Goal: Task Accomplishment & Management: Manage account settings

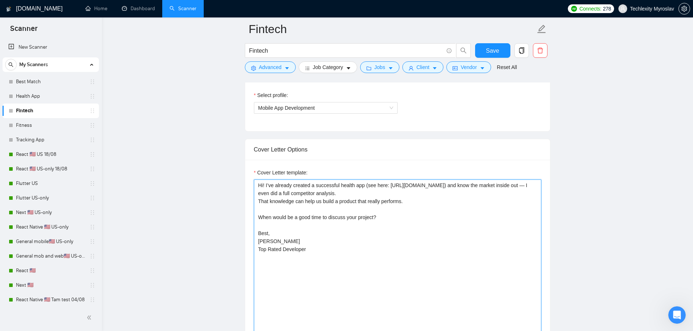
drag, startPoint x: 265, startPoint y: 185, endPoint x: 336, endPoint y: 186, distance: 70.5
click at [336, 186] on textarea "Hi! I’ve already created a successful health app (see here: [URL][DOMAIN_NAME])…" at bounding box center [397, 262] width 287 height 164
click at [337, 186] on textarea "Hi! I’ve already created a successful health app (see here: [URL][DOMAIN_NAME])…" at bounding box center [397, 262] width 287 height 164
click at [337, 186] on textarea "Hi! I’ve already created a successful health app (see here: https://apps.apple.…" at bounding box center [397, 262] width 287 height 164
drag, startPoint x: 337, startPoint y: 186, endPoint x: 267, endPoint y: 187, distance: 70.2
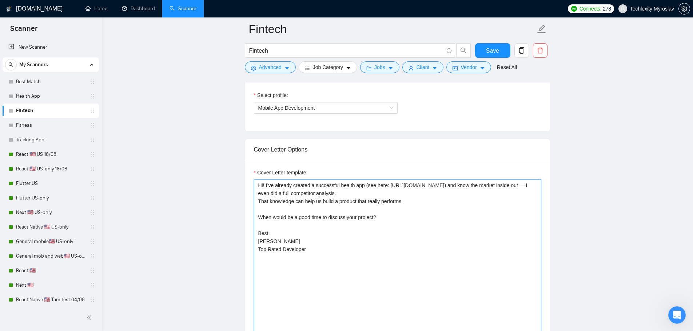
click at [267, 187] on textarea "Hi! I’ve already created a successful health app (see here: https://apps.apple.…" at bounding box center [397, 262] width 287 height 164
click at [412, 233] on textarea "Hi! I’ve already created a successful health app (see here: https://apps.apple.…" at bounding box center [397, 262] width 287 height 164
drag, startPoint x: 365, startPoint y: 185, endPoint x: 385, endPoint y: 185, distance: 20.0
click at [385, 185] on textarea "Hi! I’ve already created a successful health app (see here: https://apps.apple.…" at bounding box center [397, 262] width 287 height 164
drag, startPoint x: 521, startPoint y: 186, endPoint x: 531, endPoint y: 195, distance: 13.2
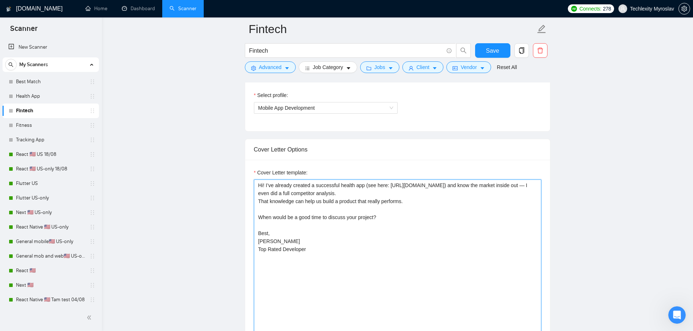
click at [531, 195] on textarea "Hi! I’ve already created a successful health app (see here: https://apps.apple.…" at bounding box center [397, 262] width 287 height 164
drag, startPoint x: 520, startPoint y: 185, endPoint x: 511, endPoint y: 264, distance: 79.4
click at [511, 264] on textarea "Hi! I’ve already created a successful health app (see here: https://apps.apple.…" at bounding box center [397, 262] width 287 height 164
click at [363, 259] on textarea "Hi! I’ve already created a successful health app (see here: https://apps.apple.…" at bounding box center [397, 262] width 287 height 164
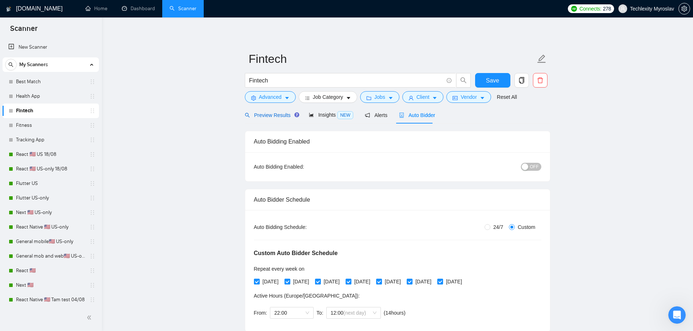
click at [273, 113] on span "Preview Results" at bounding box center [271, 115] width 52 height 6
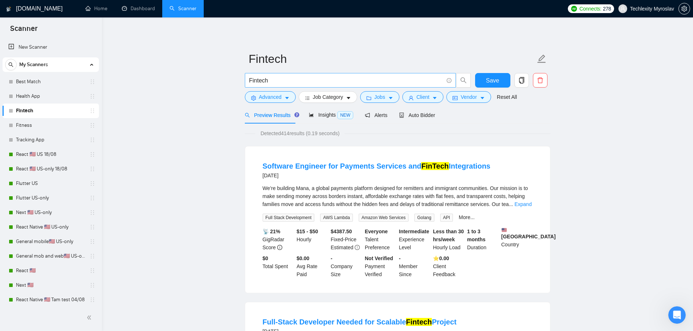
click at [278, 82] on input "Fintech" at bounding box center [346, 80] width 194 height 9
click at [41, 129] on link "Fitness" at bounding box center [50, 125] width 69 height 15
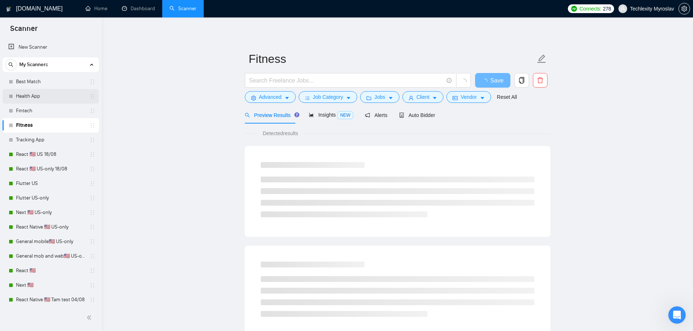
click at [36, 100] on link "Health App" at bounding box center [50, 96] width 69 height 15
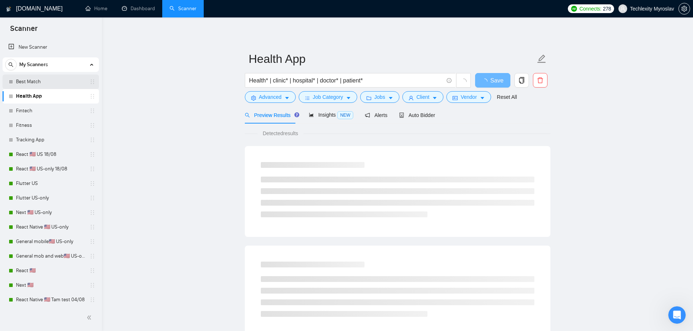
click at [43, 85] on link "Best Match" at bounding box center [50, 82] width 69 height 15
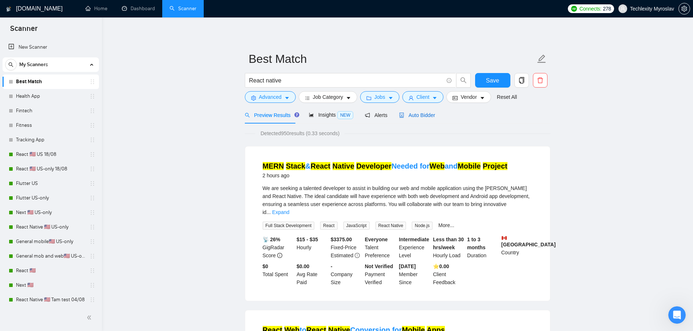
click at [417, 113] on span "Auto Bidder" at bounding box center [417, 115] width 36 height 6
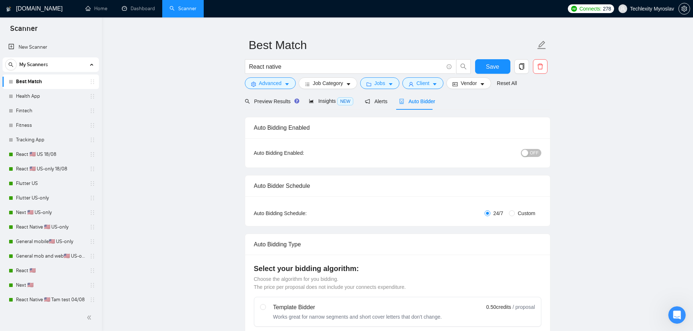
scroll to position [36, 0]
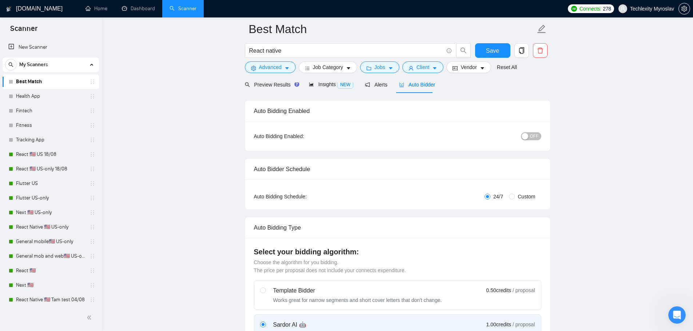
click at [517, 196] on span "Custom" at bounding box center [526, 197] width 23 height 8
click at [515, 196] on input "Custom" at bounding box center [512, 197] width 6 height 6
radio input "true"
radio input "false"
checkbox input "true"
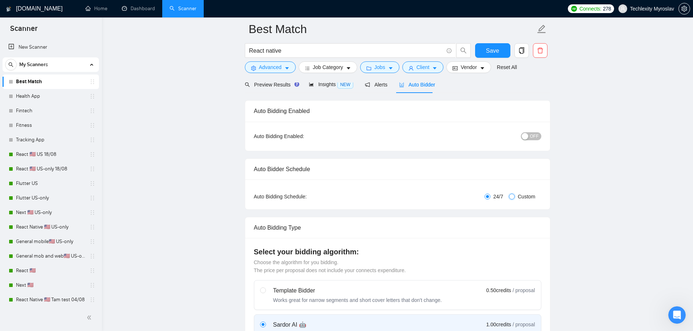
checkbox input "true"
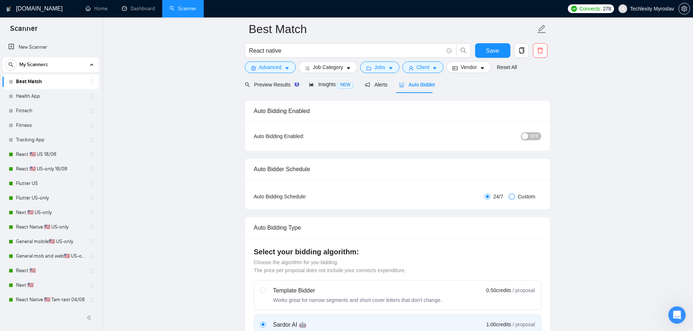
checkbox input "true"
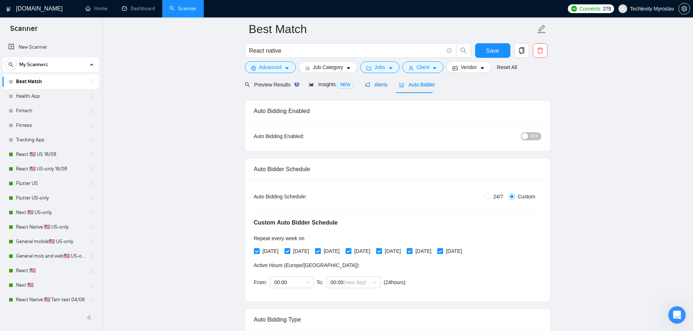
click at [376, 85] on span "Alerts" at bounding box center [376, 85] width 23 height 6
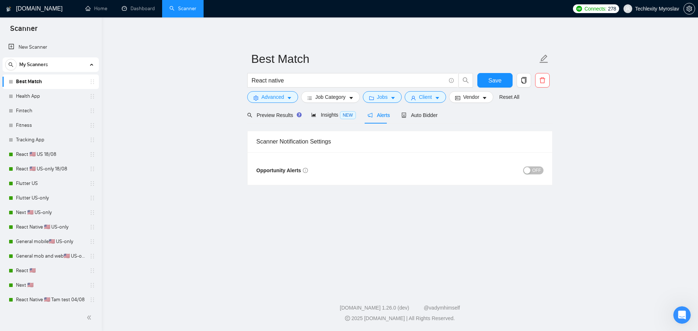
click at [528, 167] on div "button" at bounding box center [527, 170] width 7 height 7
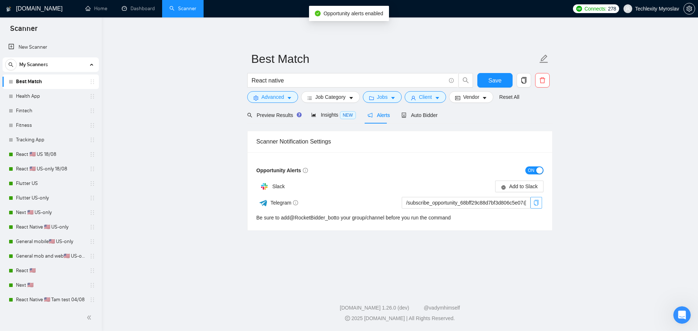
click at [535, 203] on icon "copy" at bounding box center [536, 203] width 6 height 6
click at [412, 117] on span "Auto Bidder" at bounding box center [419, 115] width 36 height 6
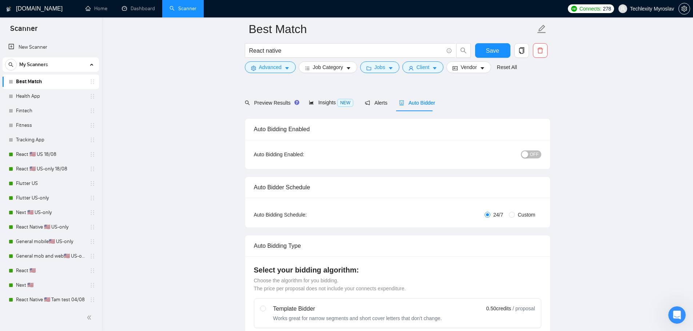
scroll to position [73, 0]
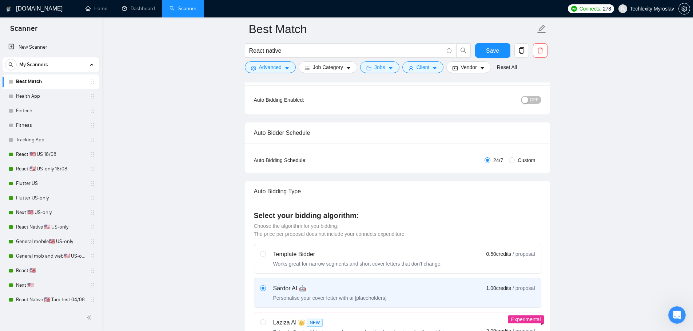
click at [518, 161] on span "Custom" at bounding box center [526, 160] width 23 height 8
click at [515, 161] on input "Custom" at bounding box center [512, 160] width 6 height 6
radio input "true"
radio input "false"
checkbox input "true"
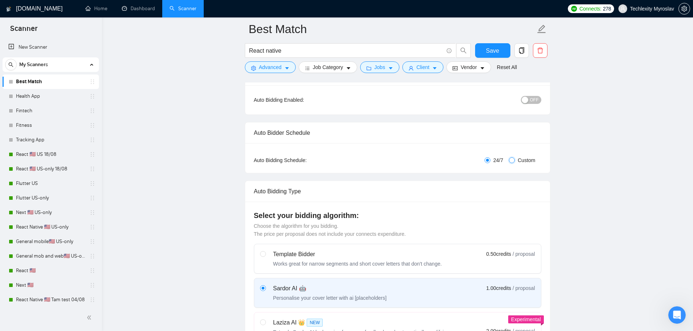
checkbox input "true"
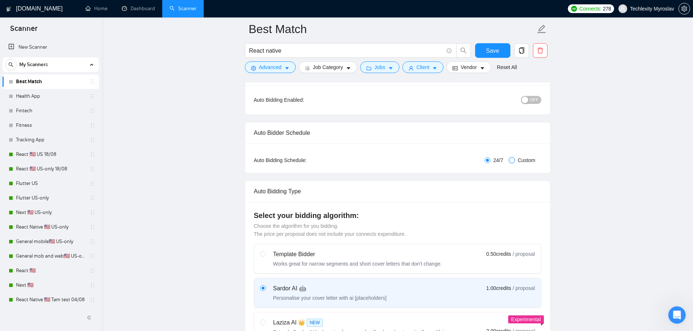
checkbox input "true"
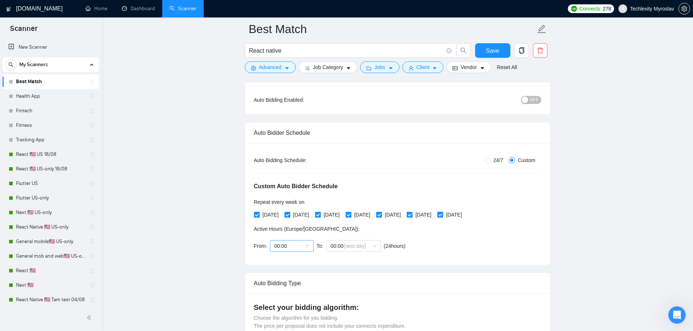
click at [299, 241] on span "00:00" at bounding box center [291, 246] width 35 height 11
click at [461, 253] on div "Custom Auto Bidder Schedule Repeat every week on Monday Tuesday Wednesday Thurs…" at bounding box center [397, 210] width 287 height 92
click at [296, 249] on span "00:00" at bounding box center [291, 246] width 35 height 11
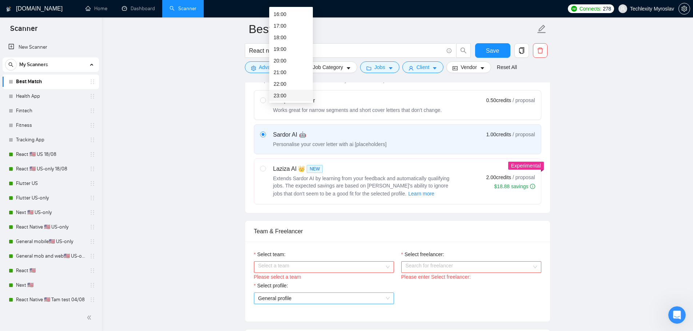
scroll to position [327, 0]
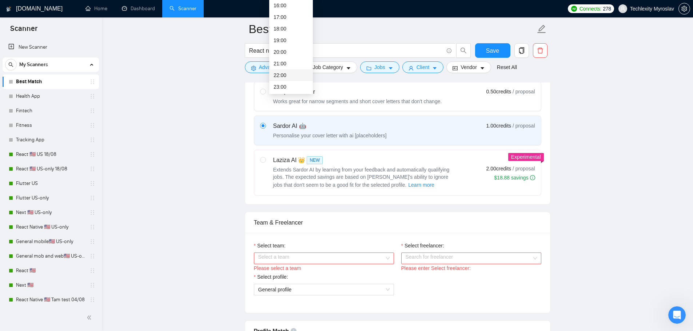
click at [284, 76] on div "22:00" at bounding box center [290, 75] width 35 height 8
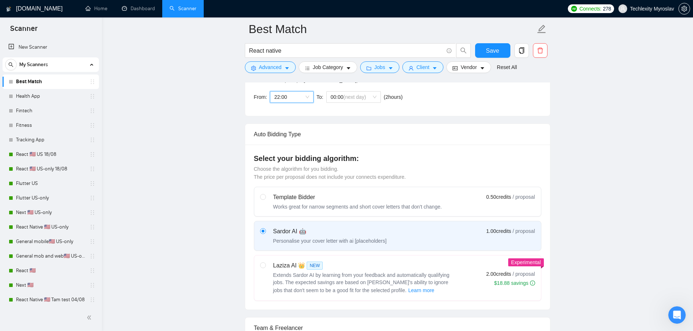
scroll to position [182, 0]
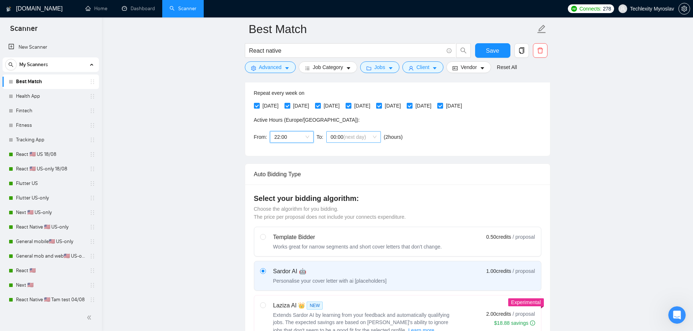
click at [345, 135] on span "(next day)" at bounding box center [354, 137] width 23 height 6
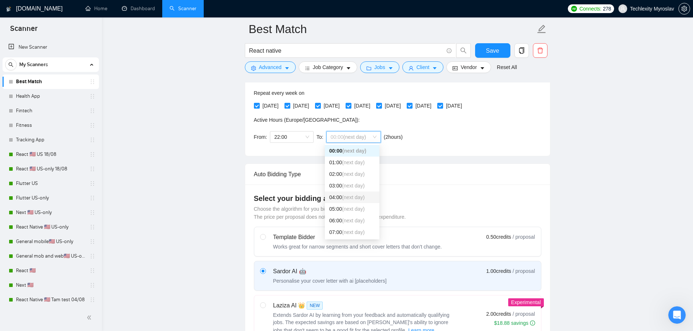
scroll to position [73, 0]
click at [344, 219] on span "(next day)" at bounding box center [353, 218] width 23 height 6
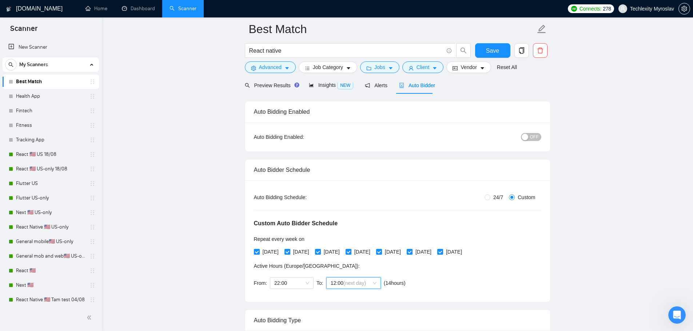
scroll to position [255, 0]
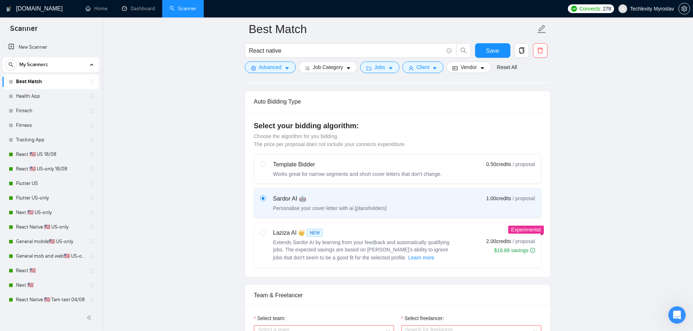
click at [263, 168] on label at bounding box center [263, 168] width 6 height 17
click at [263, 167] on input "radio" at bounding box center [262, 163] width 5 height 5
radio input "true"
radio input "false"
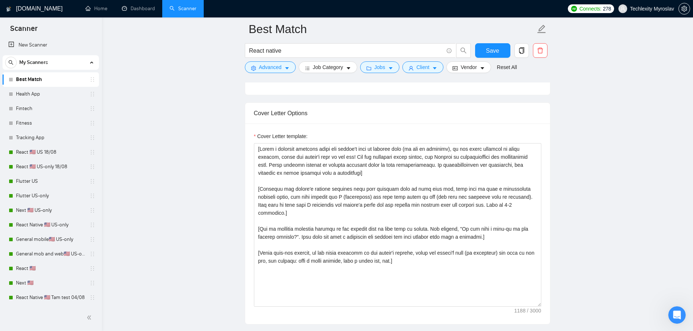
scroll to position [0, 0]
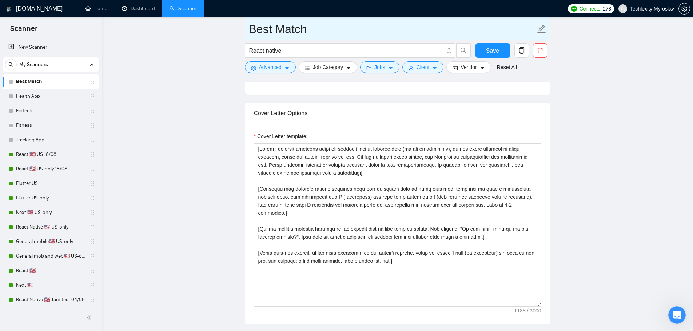
drag, startPoint x: 49, startPoint y: 157, endPoint x: 405, endPoint y: 33, distance: 377.1
click at [49, 157] on link "React 🇺🇸 US 18/08" at bounding box center [50, 154] width 69 height 15
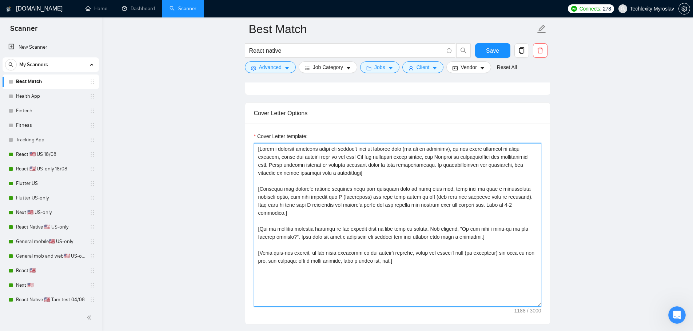
click at [346, 249] on textarea "Cover Letter template:" at bounding box center [397, 225] width 287 height 164
paste textarea "🦅Hey hey! I’ve recently built a very similar project, so I know how to make you…"
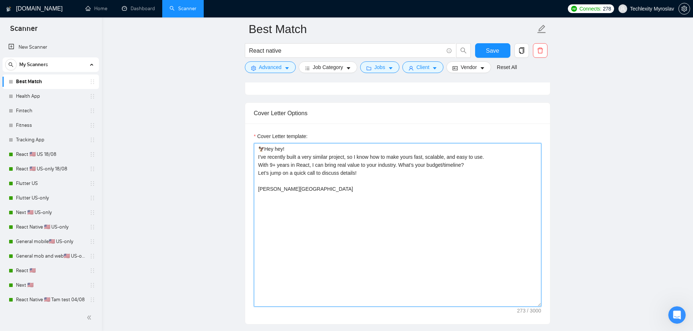
type textarea "🦅Hey hey! I’ve recently built a very similar project, so I know how to make you…"
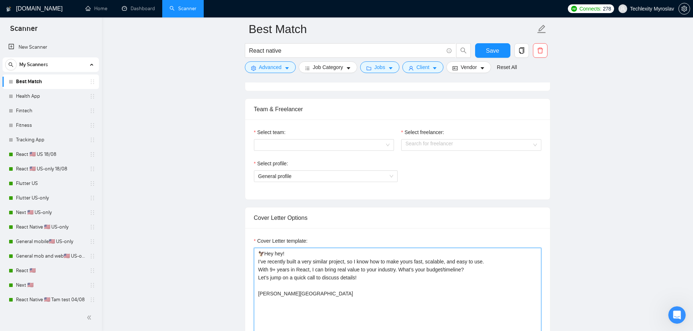
scroll to position [436, 0]
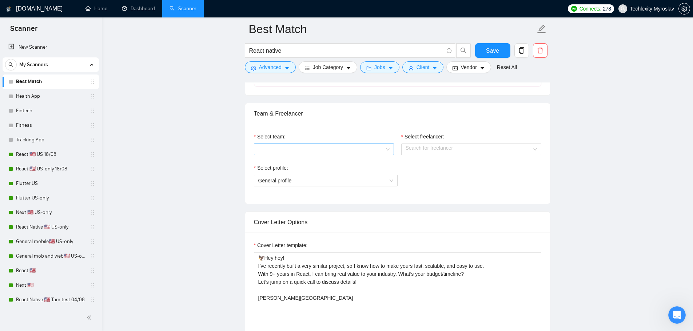
click at [313, 147] on input "Select team:" at bounding box center [321, 149] width 126 height 11
click at [300, 167] on div "Techlexity" at bounding box center [323, 163] width 131 height 8
click at [448, 144] on input "Select freelancer:" at bounding box center [468, 149] width 126 height 11
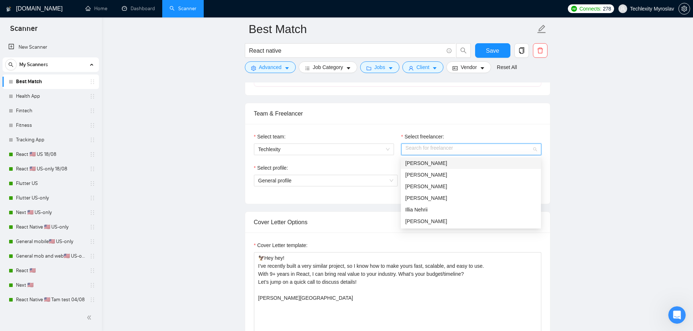
click at [441, 163] on div "[PERSON_NAME]" at bounding box center [470, 163] width 131 height 8
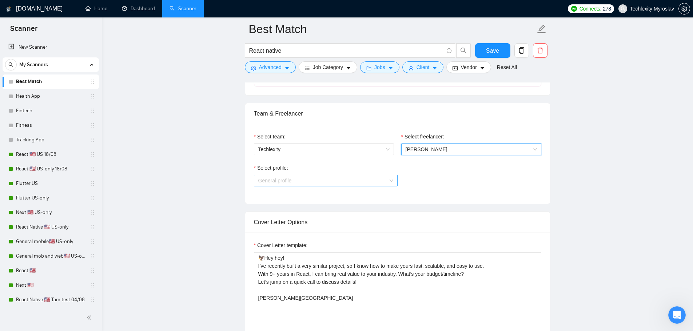
click at [353, 183] on span "General profile" at bounding box center [325, 180] width 135 height 11
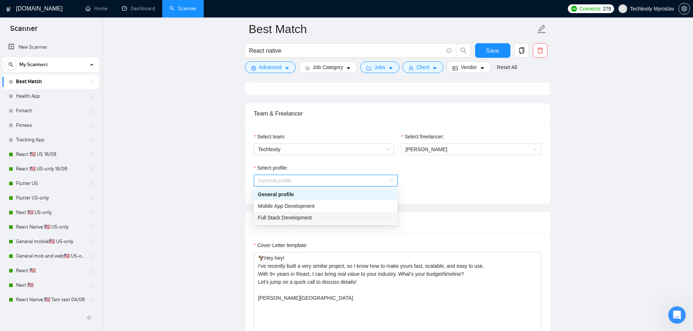
click at [328, 219] on div "Full Stack Development" at bounding box center [325, 218] width 135 height 8
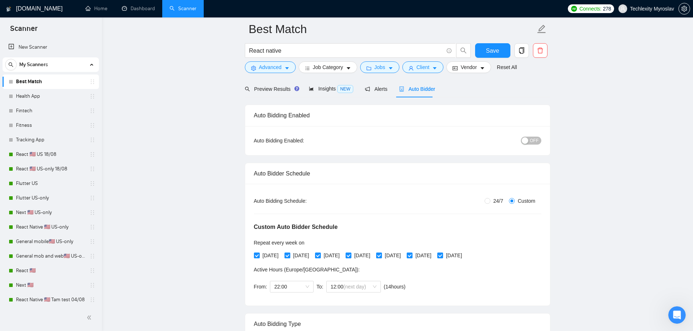
scroll to position [0, 0]
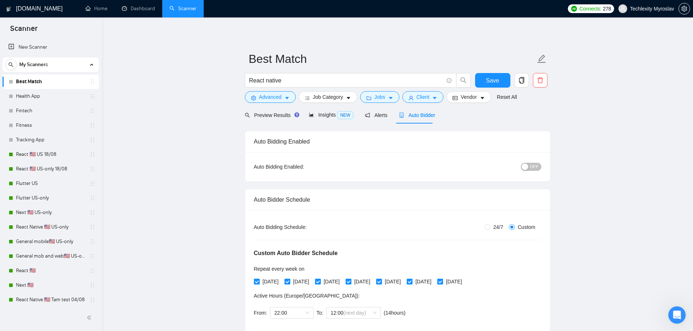
click at [532, 170] on span "OFF" at bounding box center [534, 167] width 9 height 8
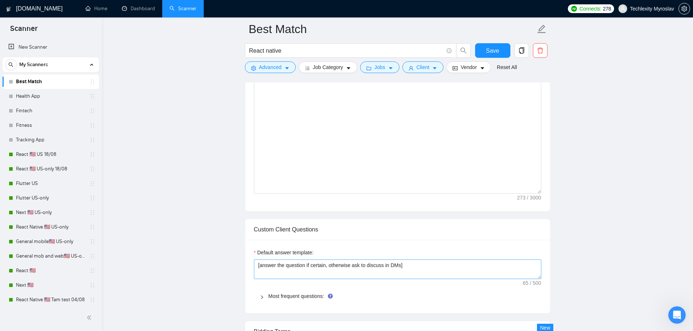
scroll to position [691, 0]
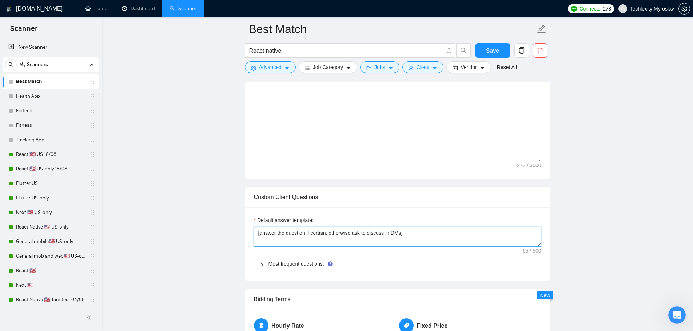
click at [415, 234] on textarea "[answer the question if certain, otherwise ask to discuss in DMs]" at bounding box center [397, 237] width 287 height 20
click at [356, 236] on textarea "added" at bounding box center [397, 237] width 287 height 20
paste textarea "Scroll down to see my cover letter, there is an answer"
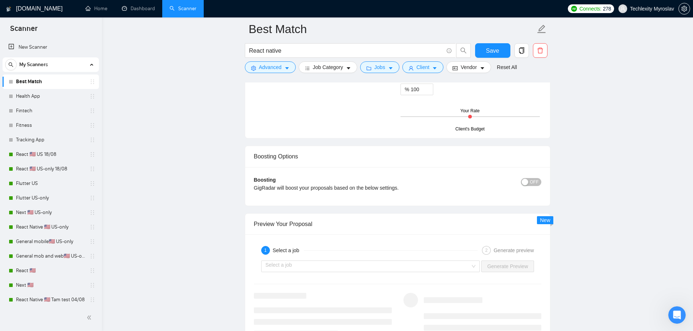
scroll to position [1018, 0]
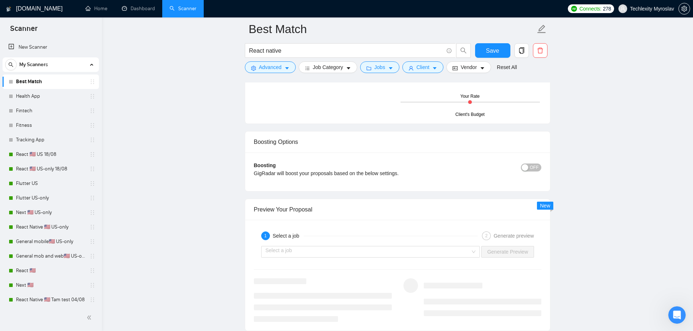
type textarea "Scroll down to see my cover letter, there is an answer"
click at [530, 164] on button "OFF" at bounding box center [531, 168] width 20 height 8
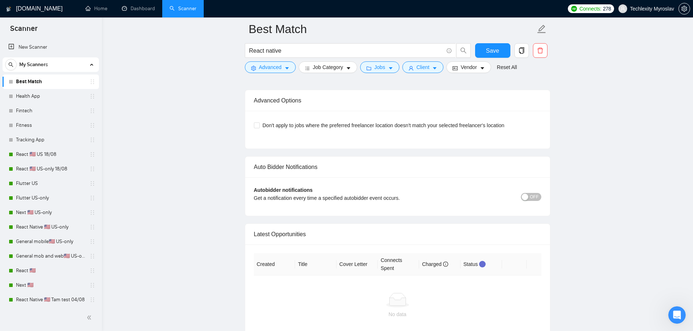
scroll to position [1455, 0]
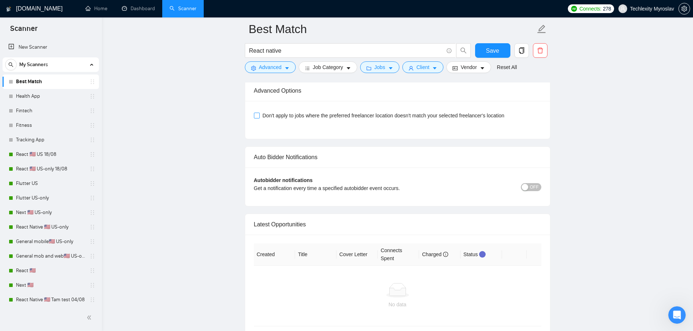
click at [289, 114] on span "Don't apply to jobs where the preferred freelancer location doesn't match your …" at bounding box center [384, 116] width 248 height 8
click at [259, 114] on input "Don't apply to jobs where the preferred freelancer location doesn't match your …" at bounding box center [256, 115] width 5 height 5
checkbox input "true"
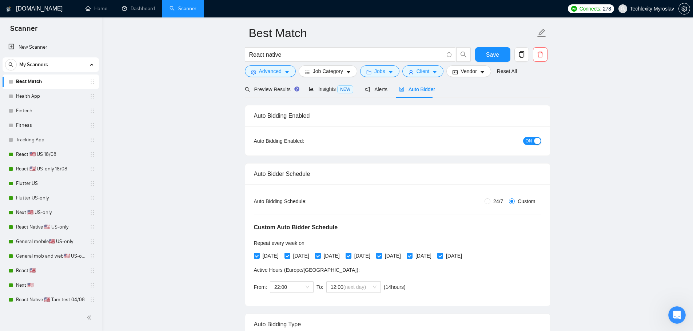
scroll to position [0, 0]
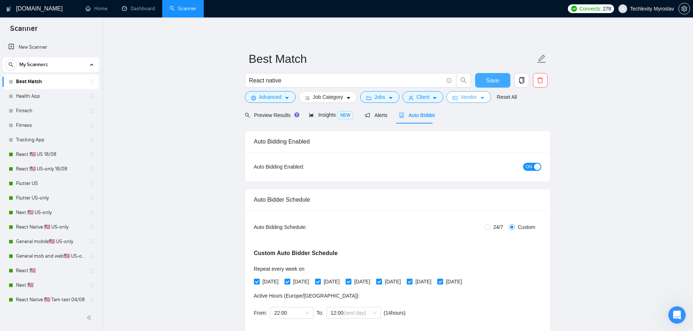
drag, startPoint x: 491, startPoint y: 77, endPoint x: 477, endPoint y: 91, distance: 19.3
click at [491, 77] on span "Save" at bounding box center [492, 80] width 13 height 9
drag, startPoint x: 38, startPoint y: 99, endPoint x: 91, endPoint y: 117, distance: 55.5
click at [38, 99] on link "Health App" at bounding box center [50, 96] width 69 height 15
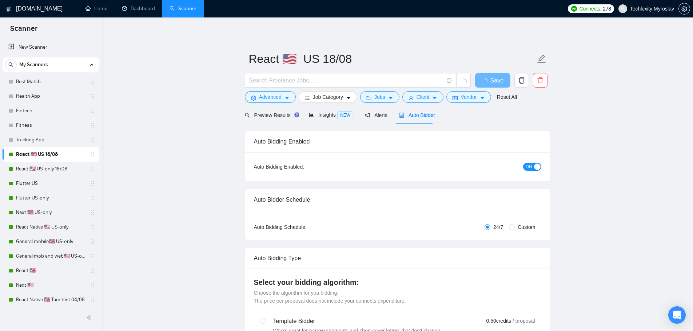
radio input "false"
radio input "true"
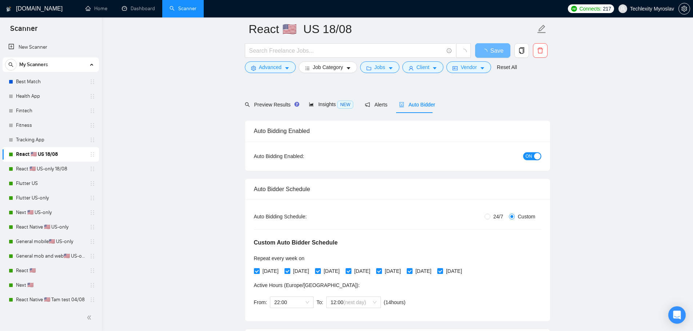
scroll to position [145, 0]
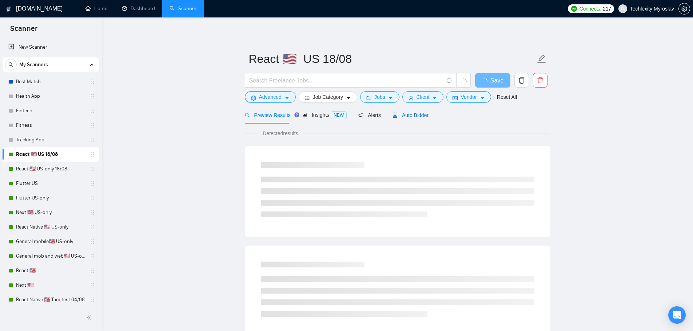
click at [414, 115] on span "Auto Bidder" at bounding box center [410, 115] width 36 height 6
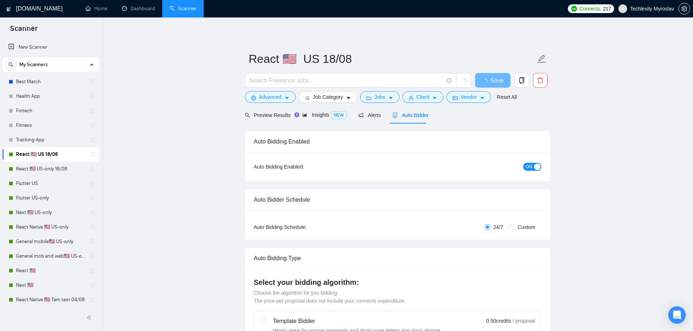
radio input "false"
radio input "true"
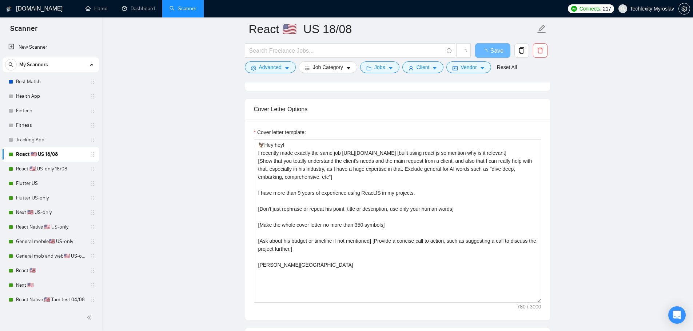
scroll to position [836, 0]
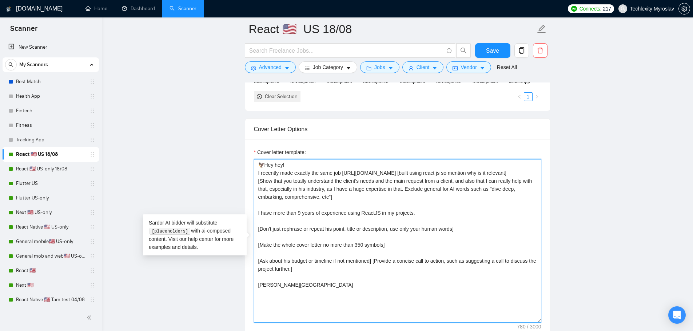
drag, startPoint x: 256, startPoint y: 164, endPoint x: 364, endPoint y: 298, distance: 171.5
click at [364, 298] on textarea "🦅Hey hey! I recently made exactly the same job [URL][DOMAIN_NAME] [built using …" at bounding box center [397, 241] width 287 height 164
click at [384, 249] on textarea "🦅Hey hey! I recently made exactly the same job [URL][DOMAIN_NAME] [built using …" at bounding box center [397, 241] width 287 height 164
click at [365, 279] on textarea "🦅Hey hey! I recently made exactly the same job [URL][DOMAIN_NAME] [built using …" at bounding box center [397, 241] width 287 height 164
click at [365, 283] on textarea "🦅Hey hey! I recently made exactly the same job [URL][DOMAIN_NAME] [built using …" at bounding box center [397, 241] width 287 height 164
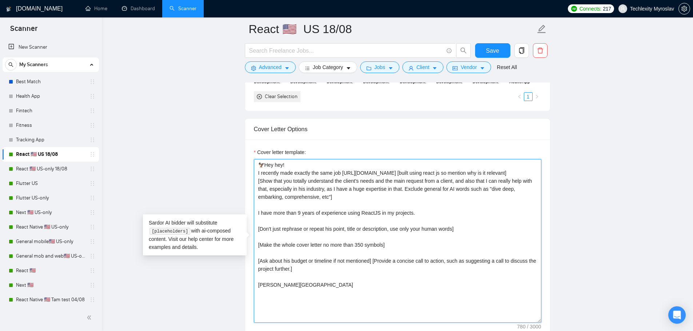
click at [343, 282] on textarea "🦅Hey hey! I recently made exactly the same job [URL][DOMAIN_NAME] [built using …" at bounding box center [397, 241] width 287 height 164
drag, startPoint x: 260, startPoint y: 165, endPoint x: 511, endPoint y: 171, distance: 251.7
click at [511, 171] on textarea "🦅Hey hey! I recently made exactly the same job [URL][DOMAIN_NAME] [built using …" at bounding box center [397, 241] width 287 height 164
paste textarea "’ve recently built a very similar project, so I know how to make yours fast, sc…"
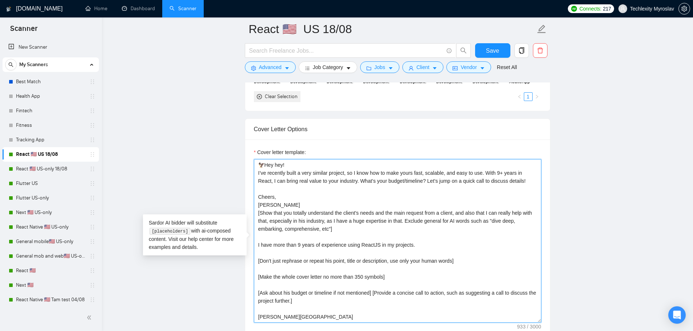
drag, startPoint x: 284, startPoint y: 205, endPoint x: 255, endPoint y: 196, distance: 30.7
click at [255, 196] on textarea "🦅Hey hey! I’ve recently built a very similar project, so I know how to make you…" at bounding box center [397, 241] width 287 height 164
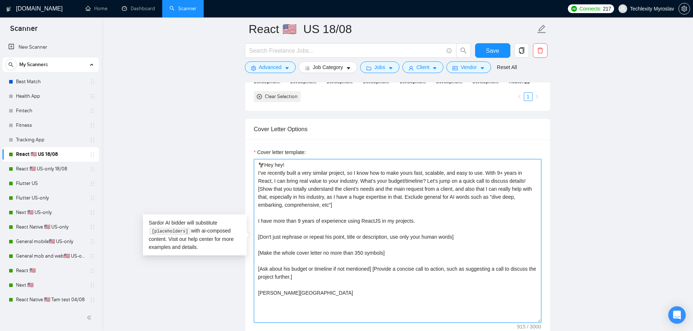
drag, startPoint x: 512, startPoint y: 180, endPoint x: 343, endPoint y: 184, distance: 169.5
click at [343, 184] on textarea "🦅Hey hey! I’ve recently built a very similar project, so I know how to make you…" at bounding box center [397, 241] width 287 height 164
drag, startPoint x: 257, startPoint y: 189, endPoint x: 366, endPoint y: 211, distance: 110.8
click at [366, 211] on textarea "🦅Hey hey! I’ve recently built a very similar project, so I know how to make you…" at bounding box center [397, 241] width 287 height 164
click at [396, 267] on textarea "🦅Hey hey! I’ve recently built a very similar project, so I know how to make you…" at bounding box center [397, 241] width 287 height 164
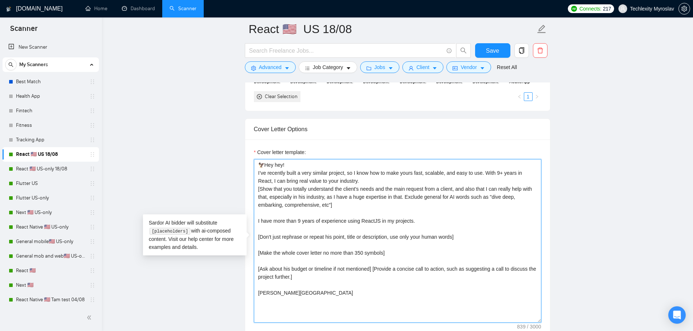
paste textarea "What’s your budget/timeline? Let’s jump on a quick call to discuss details!"
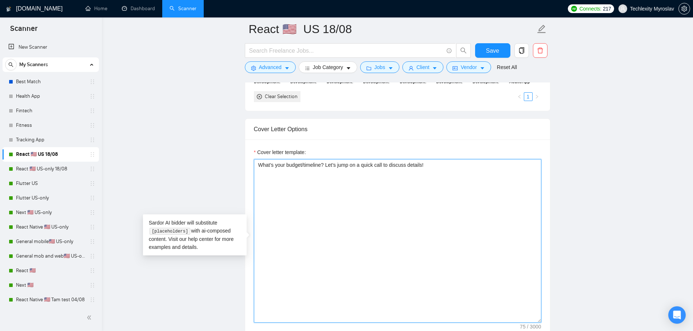
paste textarea "🦅Hey hey! I’ve recently built a very similar project, so I know how to make you…"
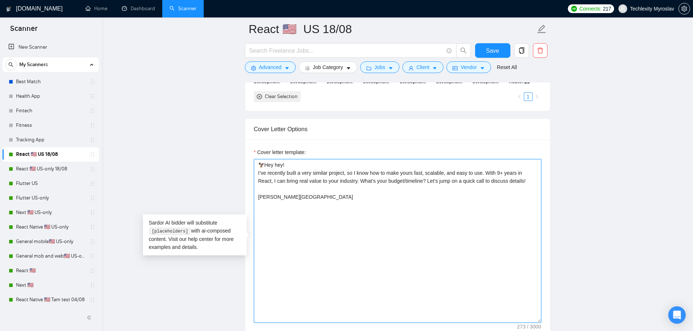
click at [482, 173] on textarea "🦅Hey hey! I’ve recently built a very similar project, so I know how to make you…" at bounding box center [397, 241] width 287 height 164
click at [466, 181] on textarea "🦅Hey hey! I’ve recently built a very similar project, so I know how to make you…" at bounding box center [397, 241] width 287 height 164
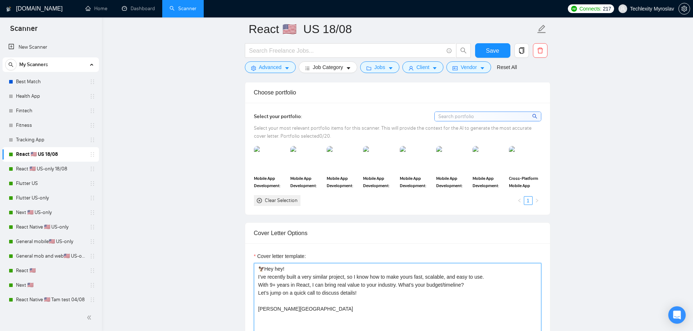
scroll to position [691, 0]
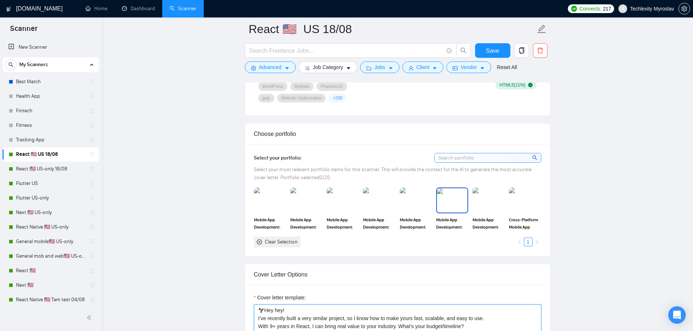
type textarea "🦅Hey hey! I’ve recently built a very similar project, so I know how to make you…"
click at [442, 212] on img at bounding box center [452, 200] width 31 height 24
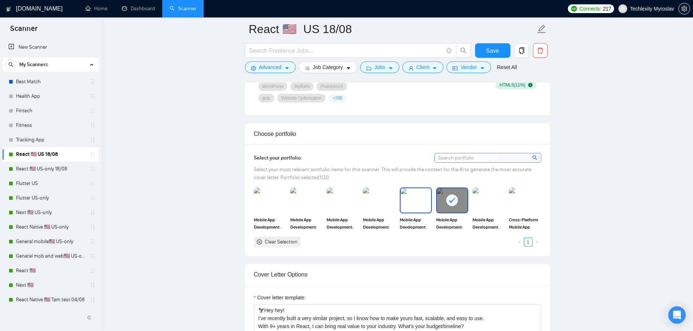
click at [444, 202] on div at bounding box center [452, 200] width 31 height 24
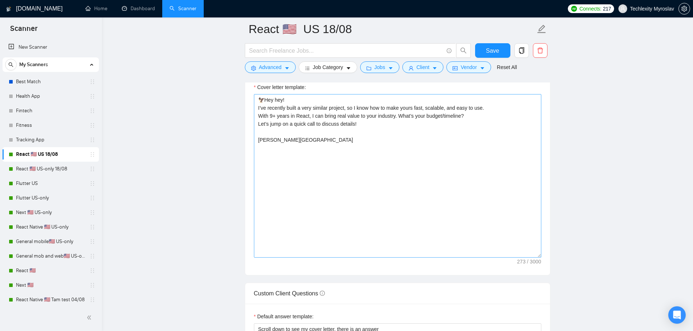
scroll to position [764, 0]
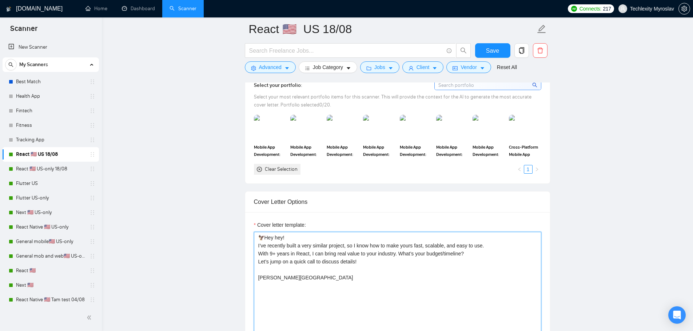
click at [322, 282] on textarea "🦅Hey hey! I’ve recently built a very similar project, so I know how to make you…" at bounding box center [397, 314] width 287 height 164
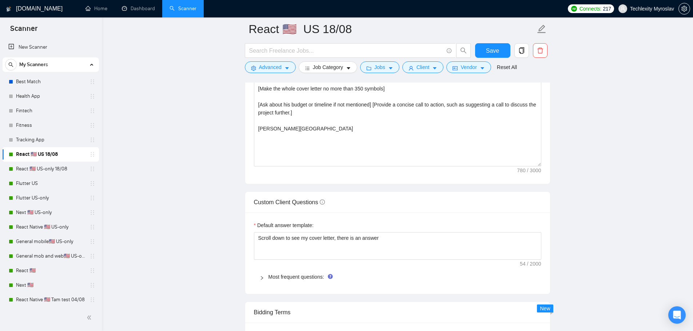
scroll to position [1018, 0]
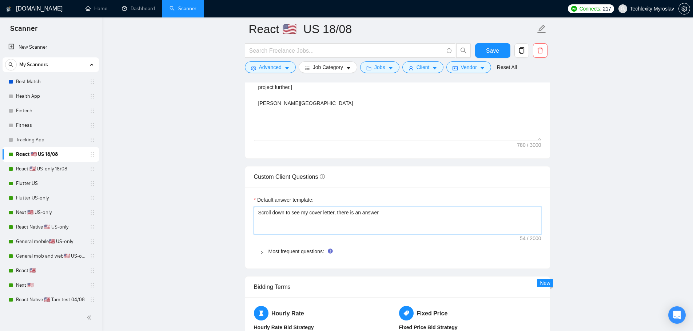
click at [393, 213] on textarea "Scroll down to see my cover letter, there is an answer" at bounding box center [397, 221] width 287 height 28
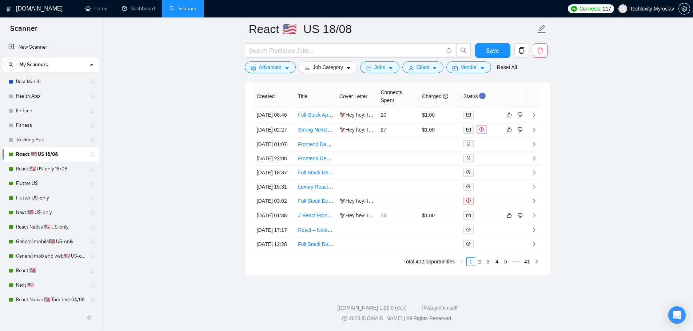
scroll to position [2005, 0]
